Goal: Communication & Community: Answer question/provide support

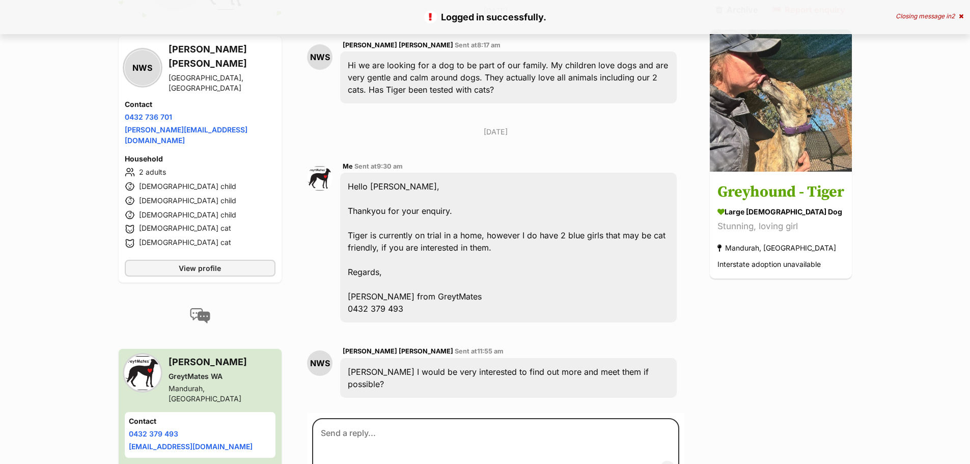
scroll to position [305, 0]
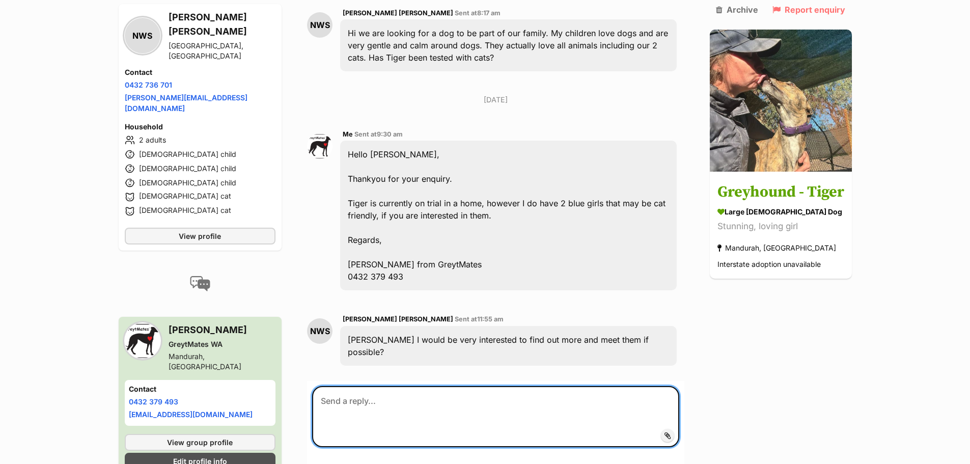
click at [386, 387] on textarea at bounding box center [495, 416] width 367 height 61
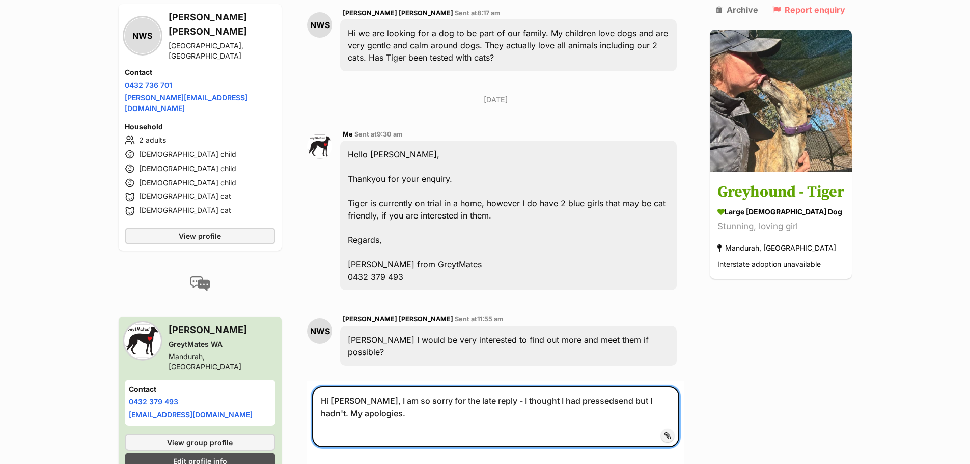
click at [577, 388] on textarea "Hi [PERSON_NAME], I am so sorry for the late reply - I thought I had pressedsen…" at bounding box center [495, 416] width 367 height 61
click at [387, 401] on textarea "Hi [PERSON_NAME], I am so sorry for the late reply - I thought I had pressed se…" at bounding box center [495, 416] width 367 height 61
click at [420, 404] on textarea "Hi [PERSON_NAME], I am so sorry for the late reply - I thought I had pressed se…" at bounding box center [495, 416] width 367 height 61
click at [539, 402] on textarea "Hi [PERSON_NAME], I am so sorry for the late reply - I thought I had pressed se…" at bounding box center [495, 416] width 367 height 61
click at [546, 403] on textarea "Hi [PERSON_NAME], I am so sorry for the late reply - I thought I had pressed se…" at bounding box center [495, 416] width 367 height 61
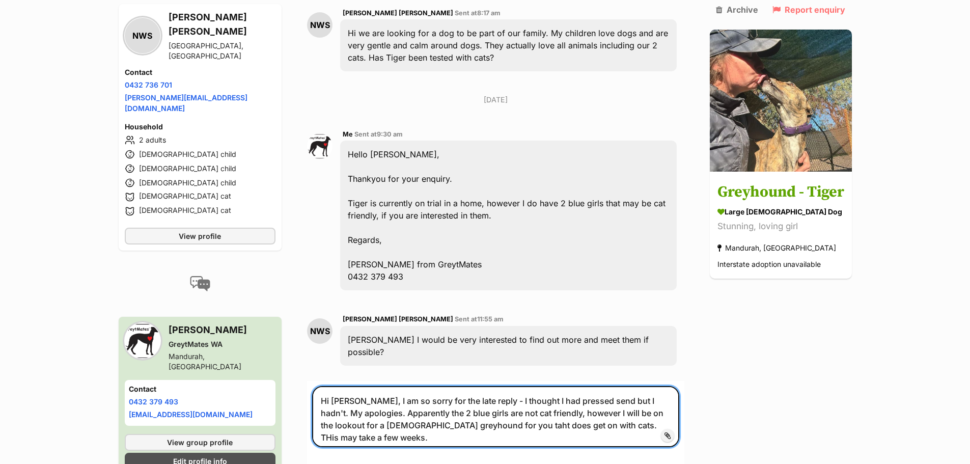
click at [558, 413] on textarea "Hi [PERSON_NAME], I am so sorry for the late reply - I thought I had pressed se…" at bounding box center [495, 416] width 367 height 61
click at [455, 413] on textarea "Hi [PERSON_NAME], I am so sorry for the late reply - I thought I had pressed se…" at bounding box center [495, 416] width 367 height 61
click at [658, 411] on textarea "Hi [PERSON_NAME], I am so sorry for the late reply - I thought I had pressed se…" at bounding box center [495, 416] width 367 height 61
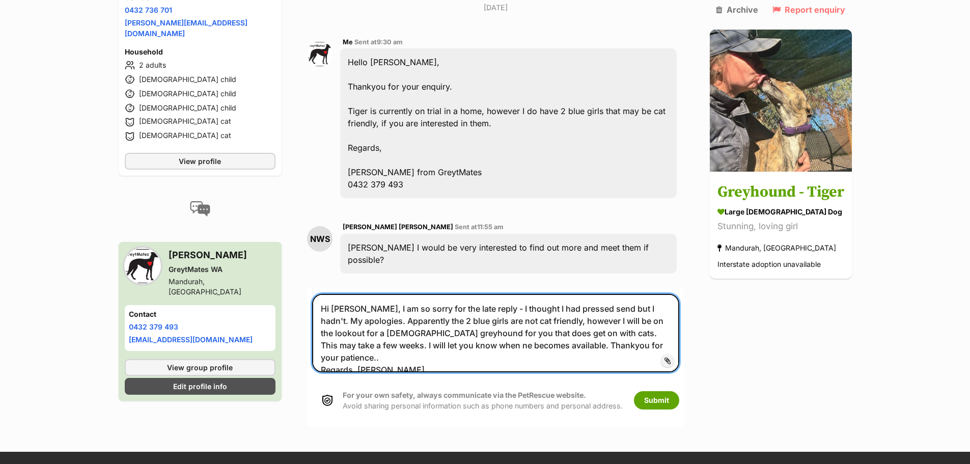
scroll to position [407, 0]
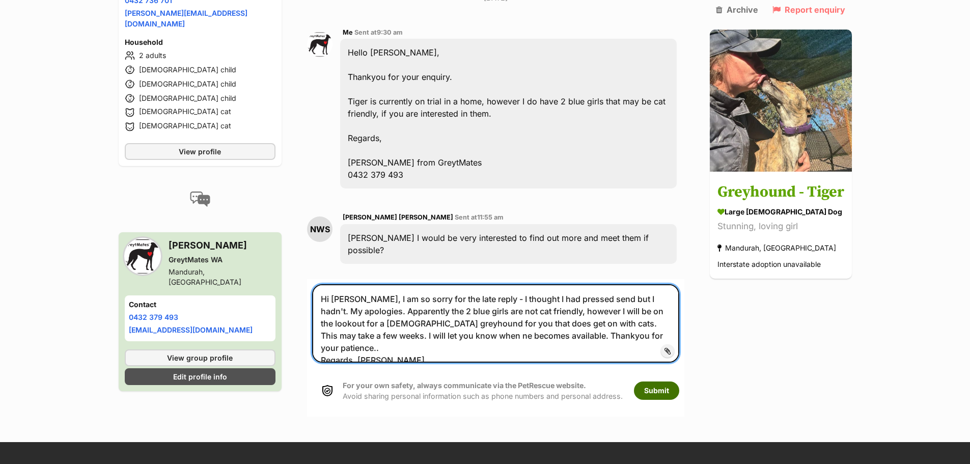
type textarea "Hi [PERSON_NAME], I am so sorry for the late reply - I thought I had pressed se…"
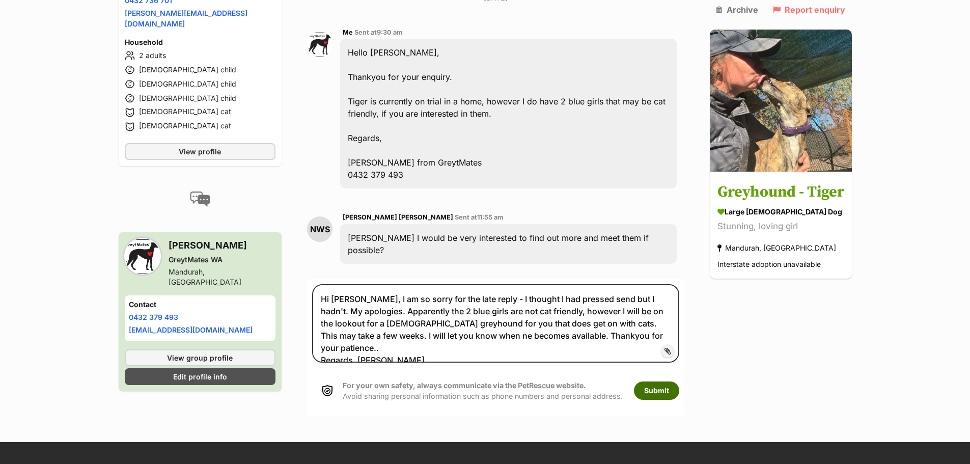
click at [650, 384] on button "Submit" at bounding box center [656, 390] width 45 height 18
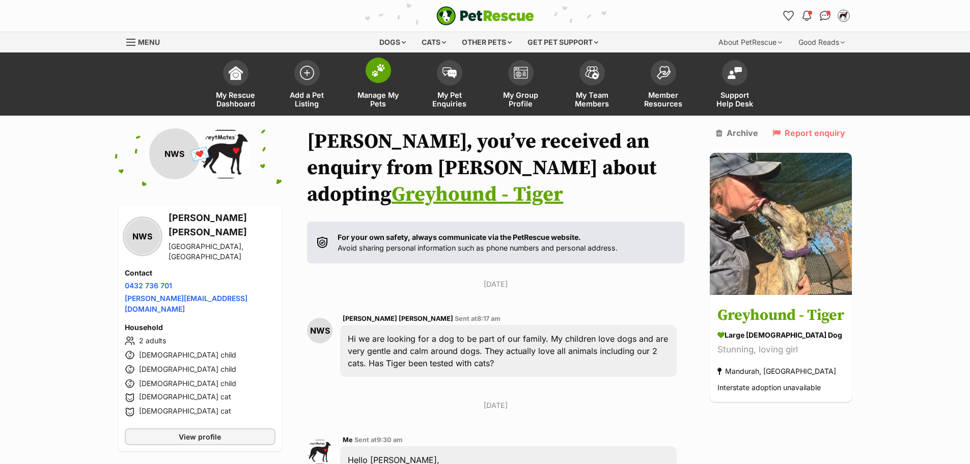
click at [384, 72] on img at bounding box center [378, 70] width 14 height 13
